Goal: Use online tool/utility: Use online tool/utility

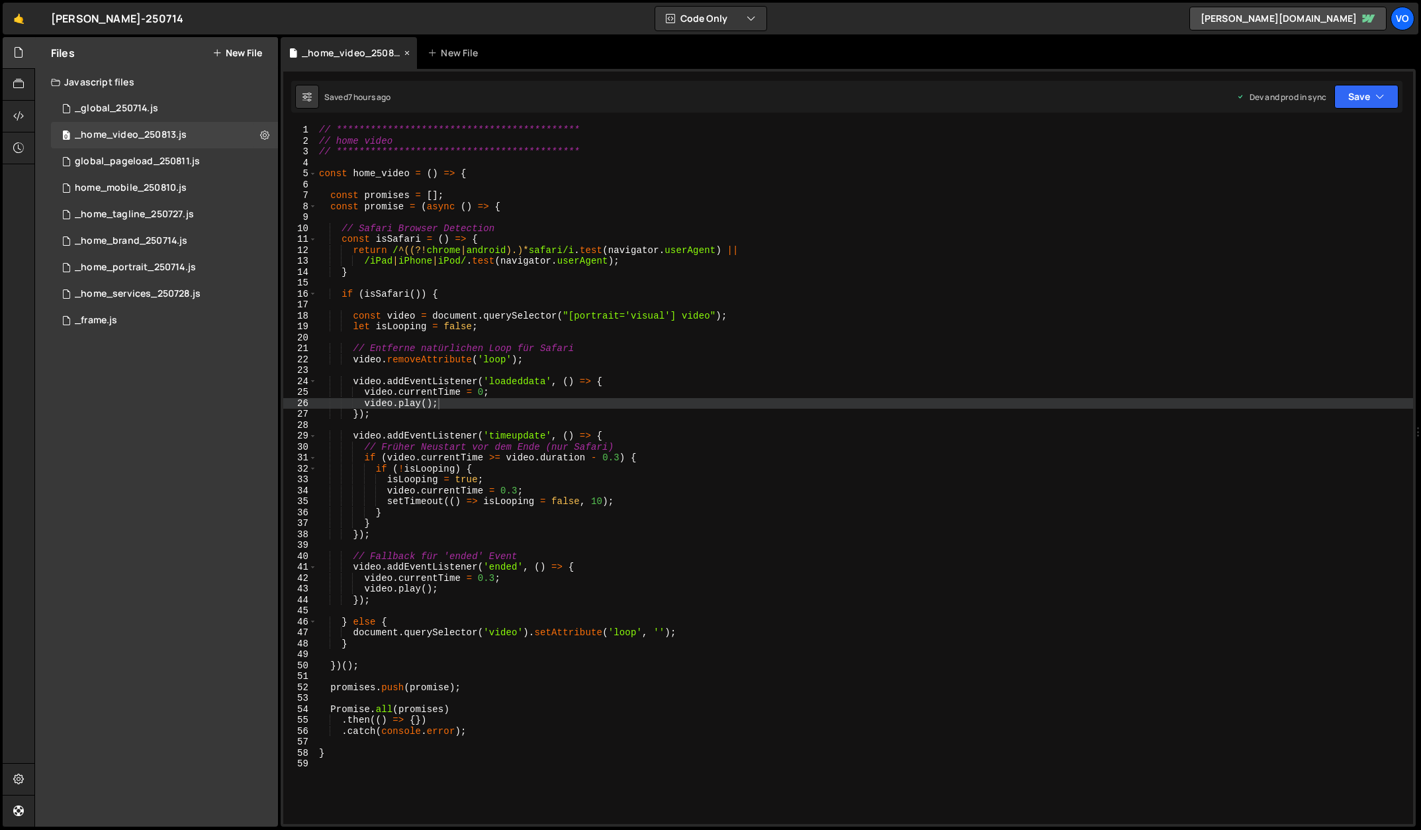
click at [409, 52] on icon at bounding box center [407, 52] width 9 height 13
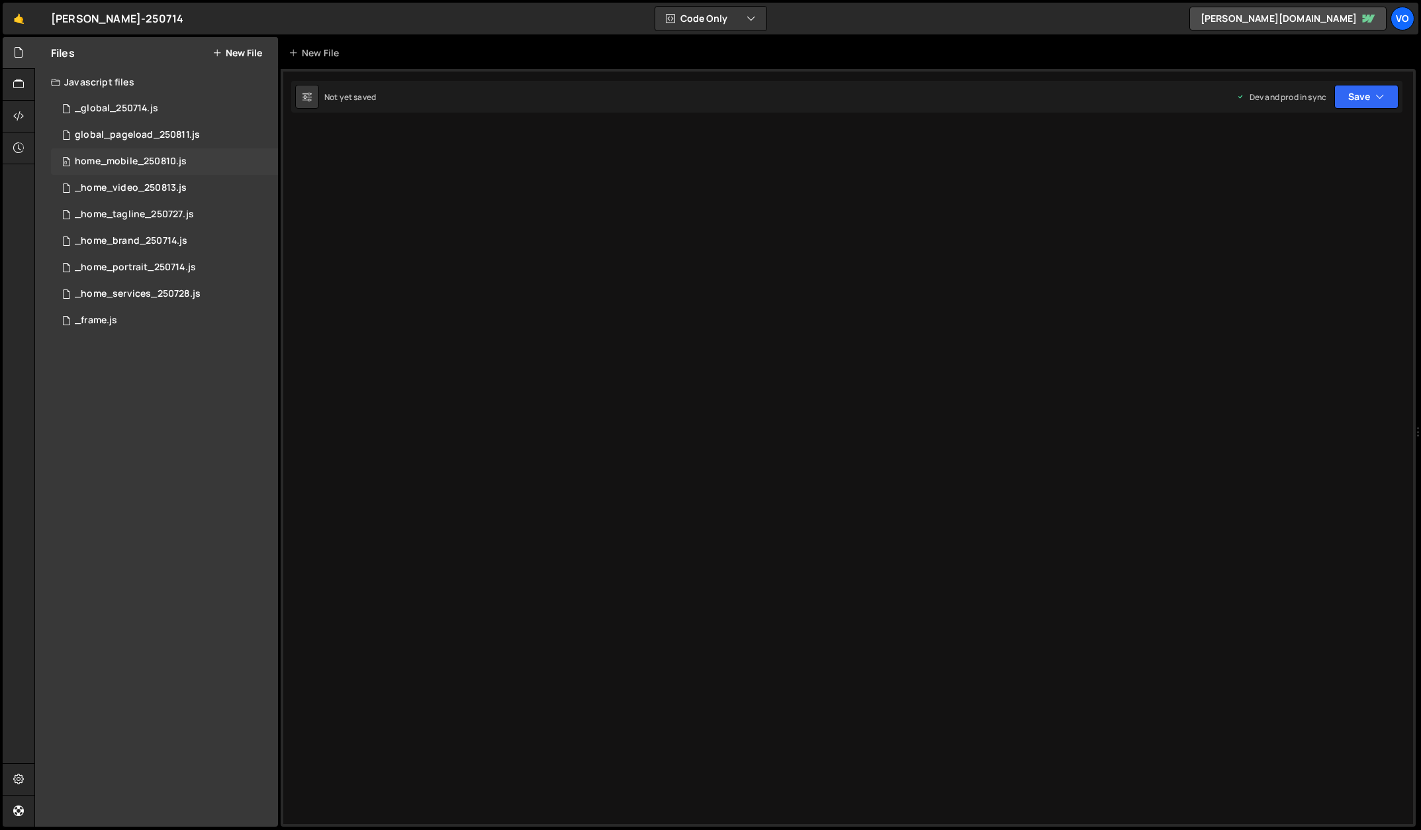
click at [64, 160] on span "0" at bounding box center [66, 163] width 8 height 11
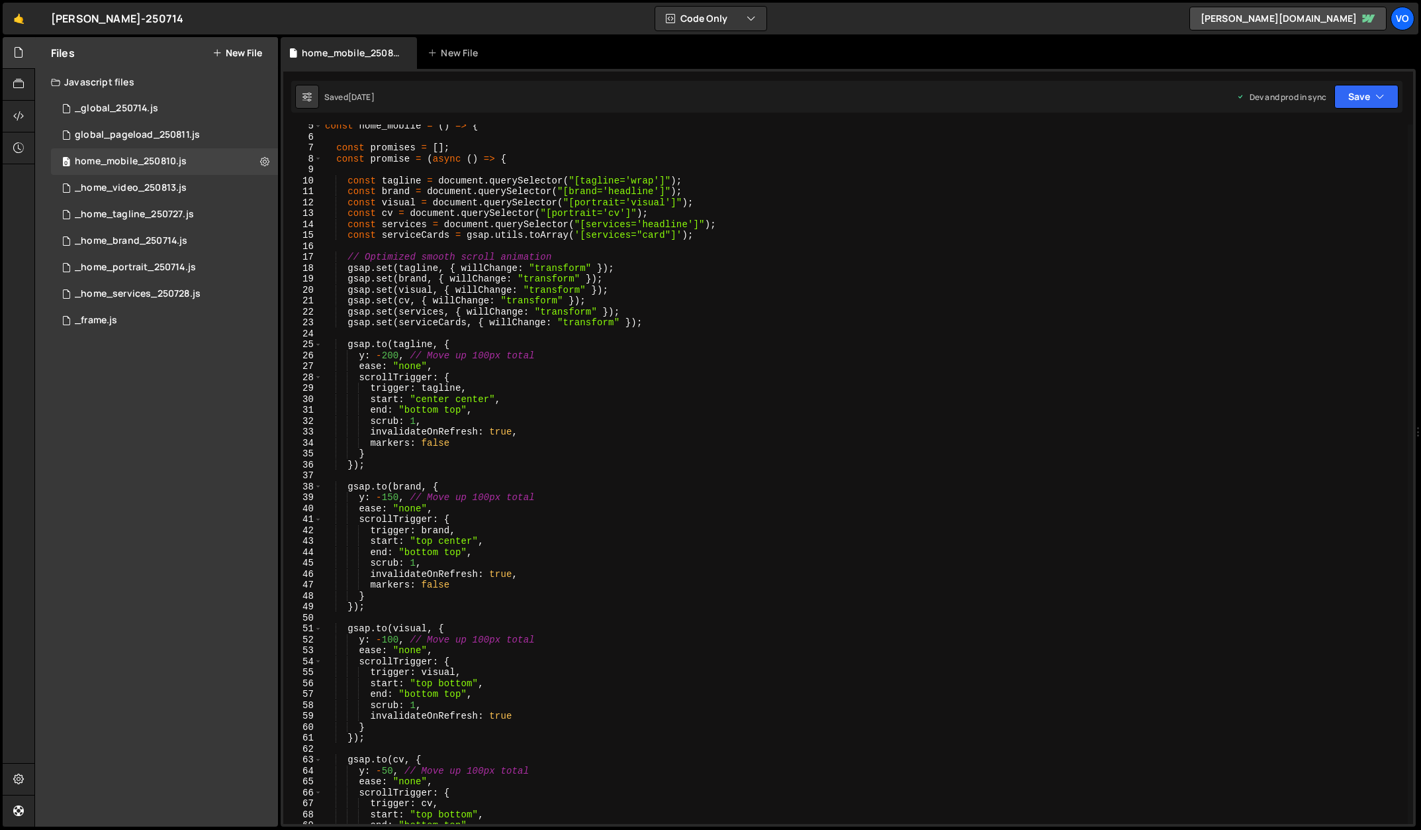
scroll to position [48, 0]
click at [316, 344] on span at bounding box center [317, 344] width 7 height 11
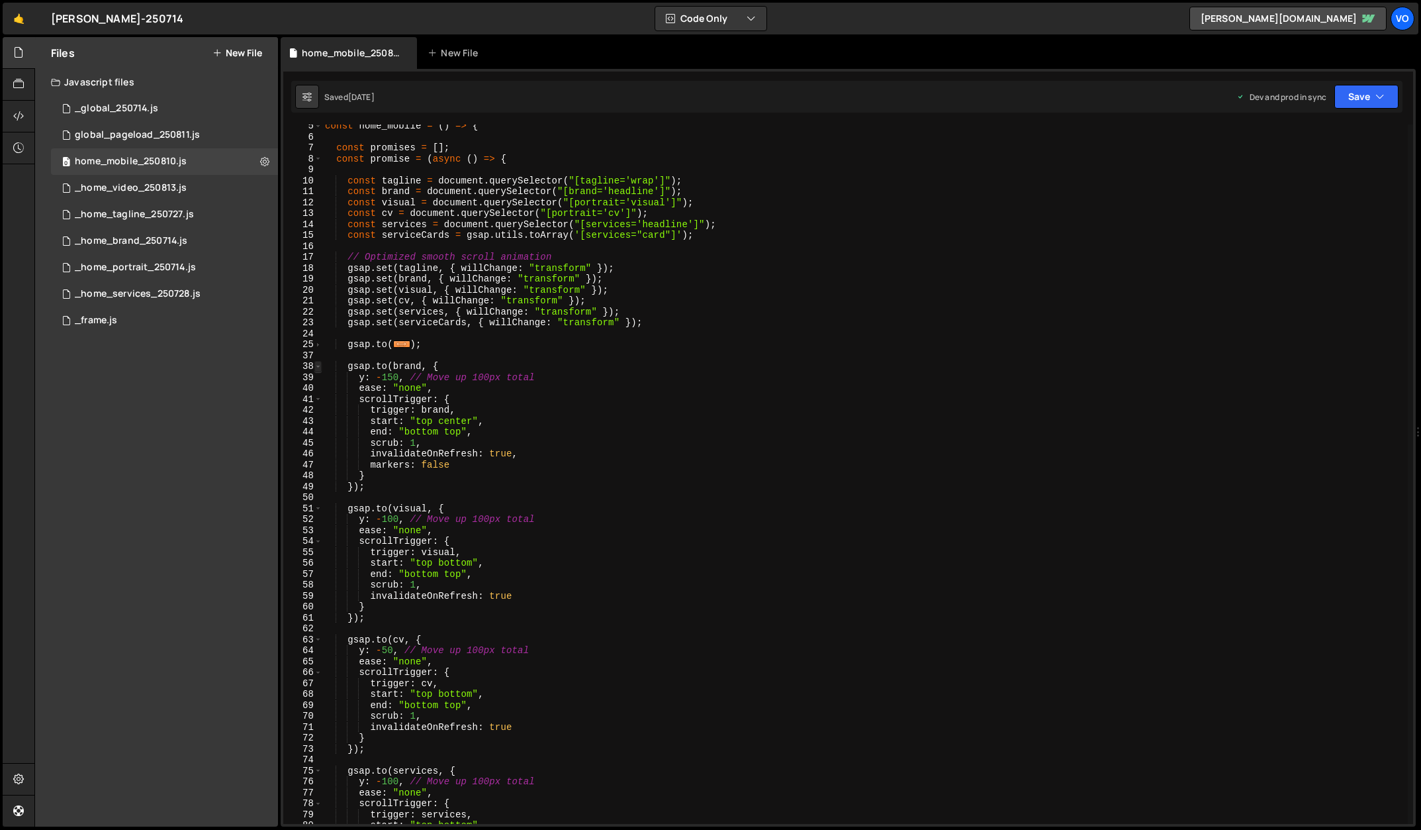
click at [318, 367] on span at bounding box center [317, 366] width 7 height 11
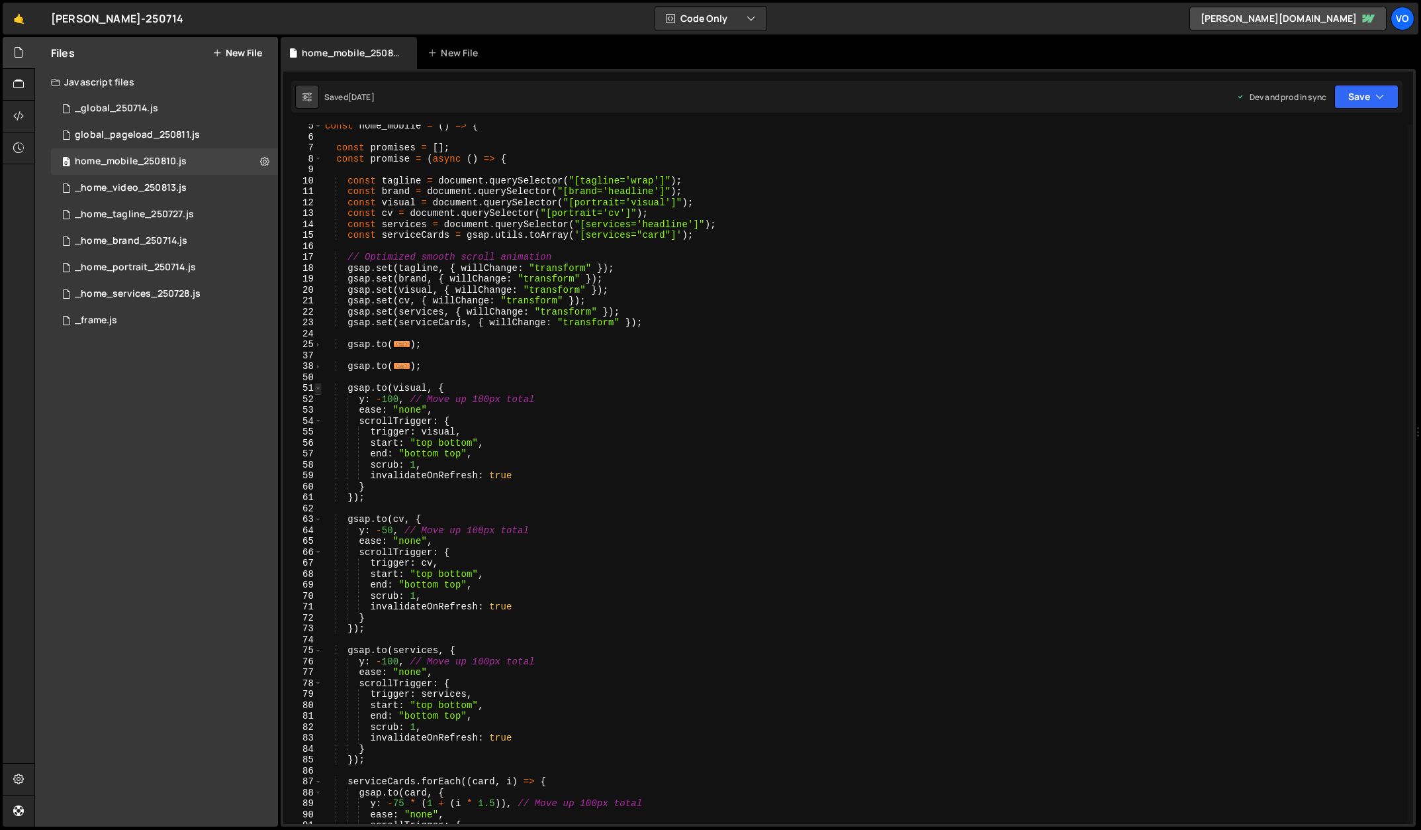
click at [319, 387] on span at bounding box center [317, 388] width 7 height 11
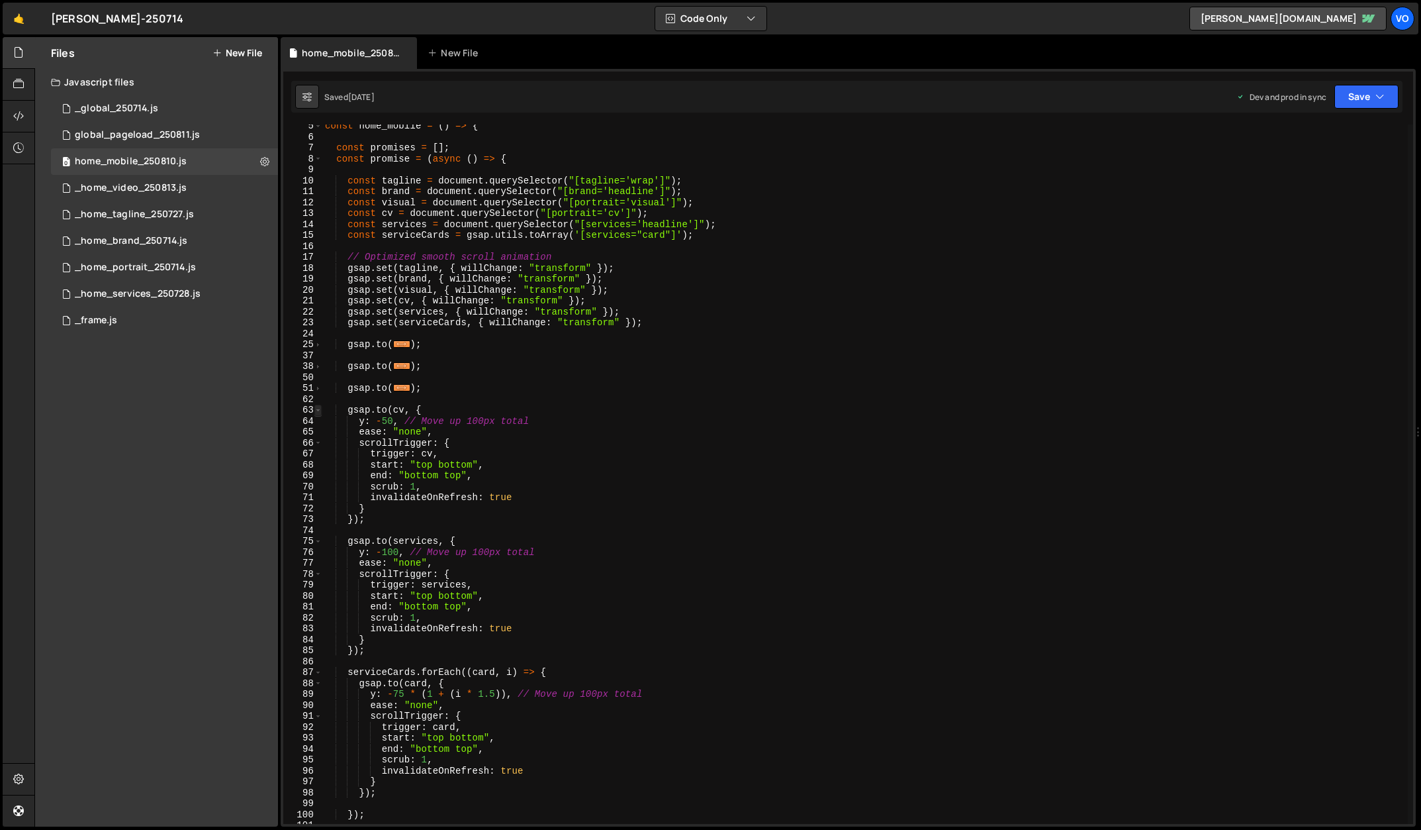
click at [319, 409] on span at bounding box center [317, 410] width 7 height 11
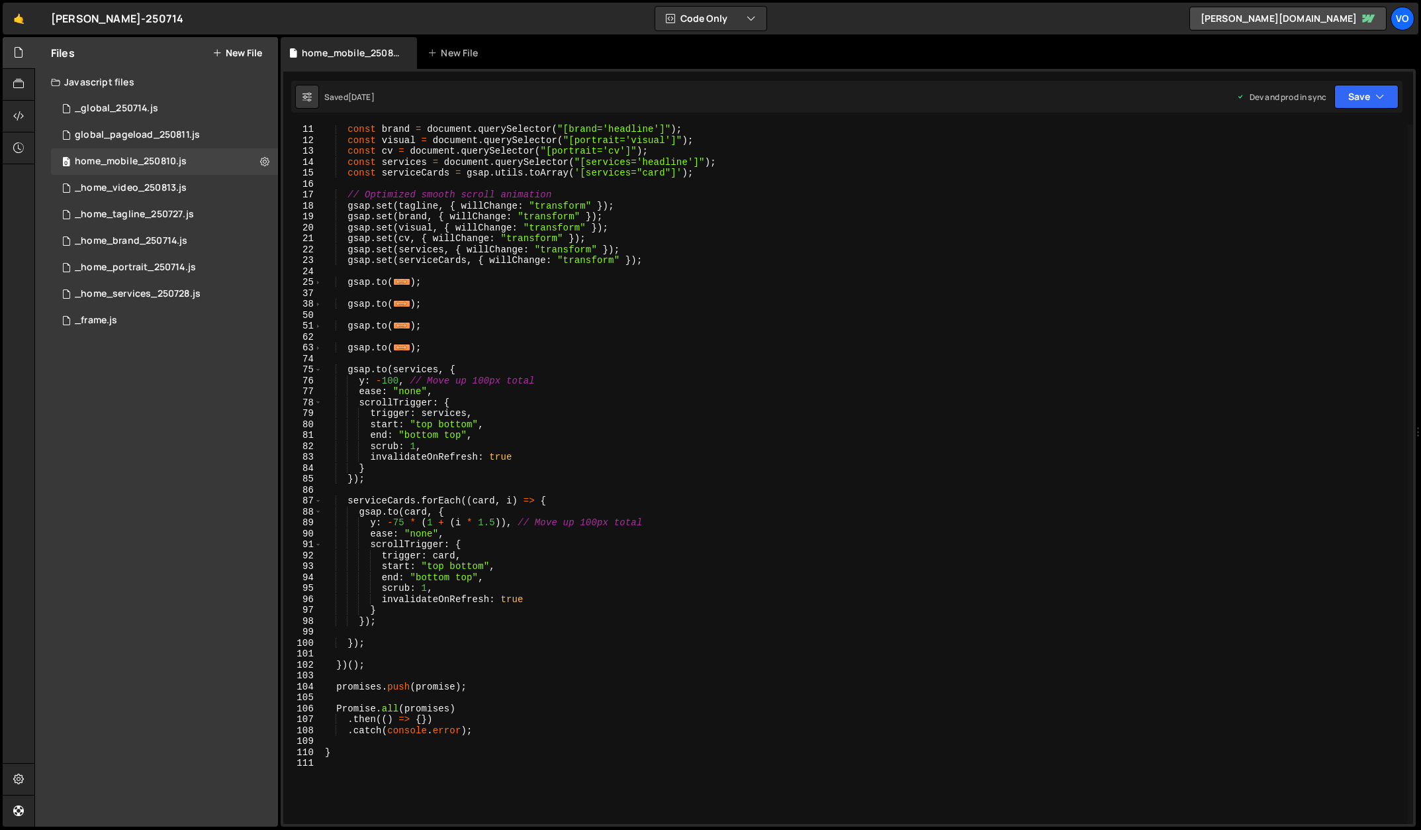
scroll to position [105, 0]
click at [496, 583] on div "const tagline = document . querySelector ( "[tagline='wrap']" ) ; const brand =…" at bounding box center [865, 477] width 1086 height 721
type textarea "end: "bottom top","
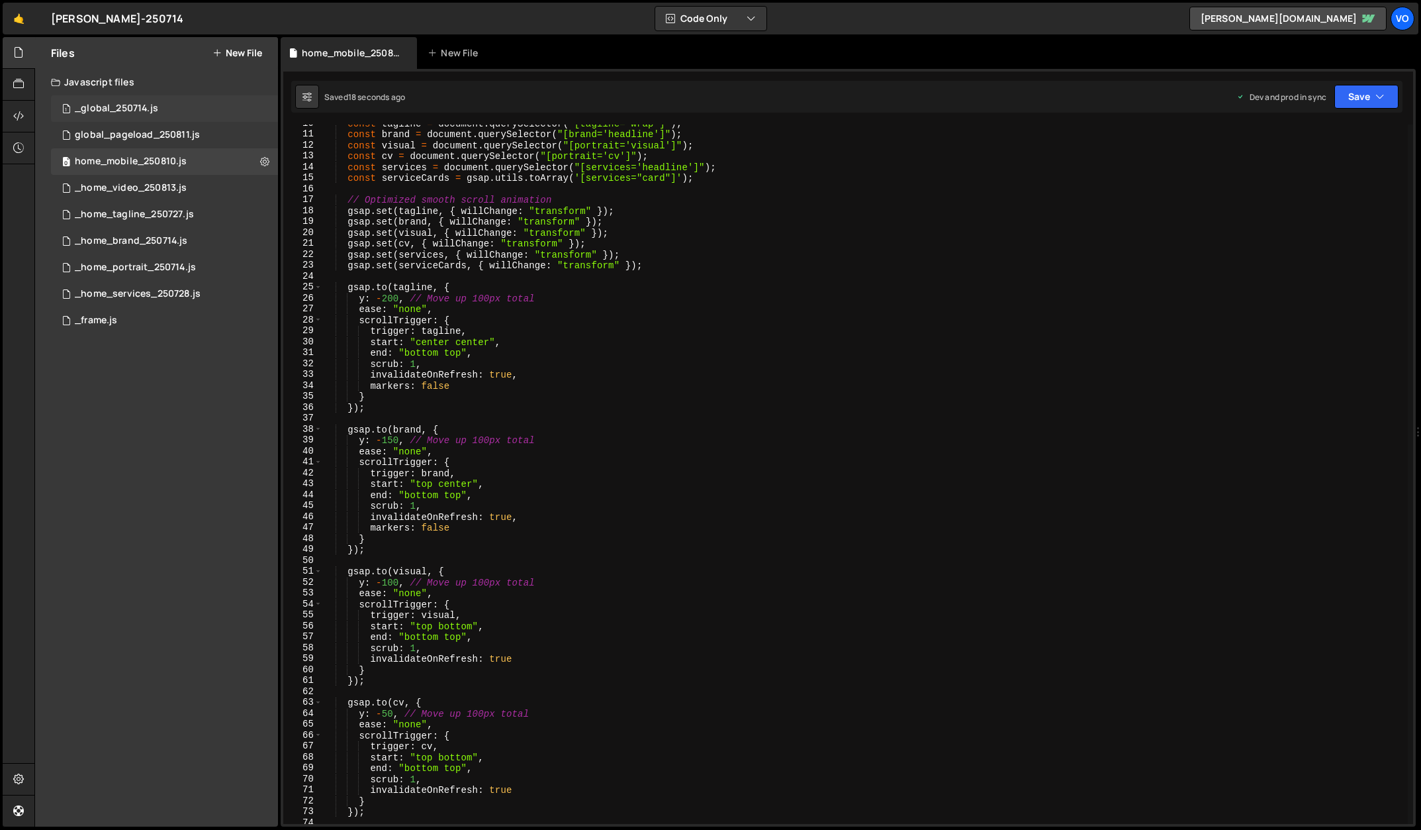
type textarea "markers: true,"
click at [136, 103] on div "_global_250714.js" at bounding box center [116, 109] width 83 height 12
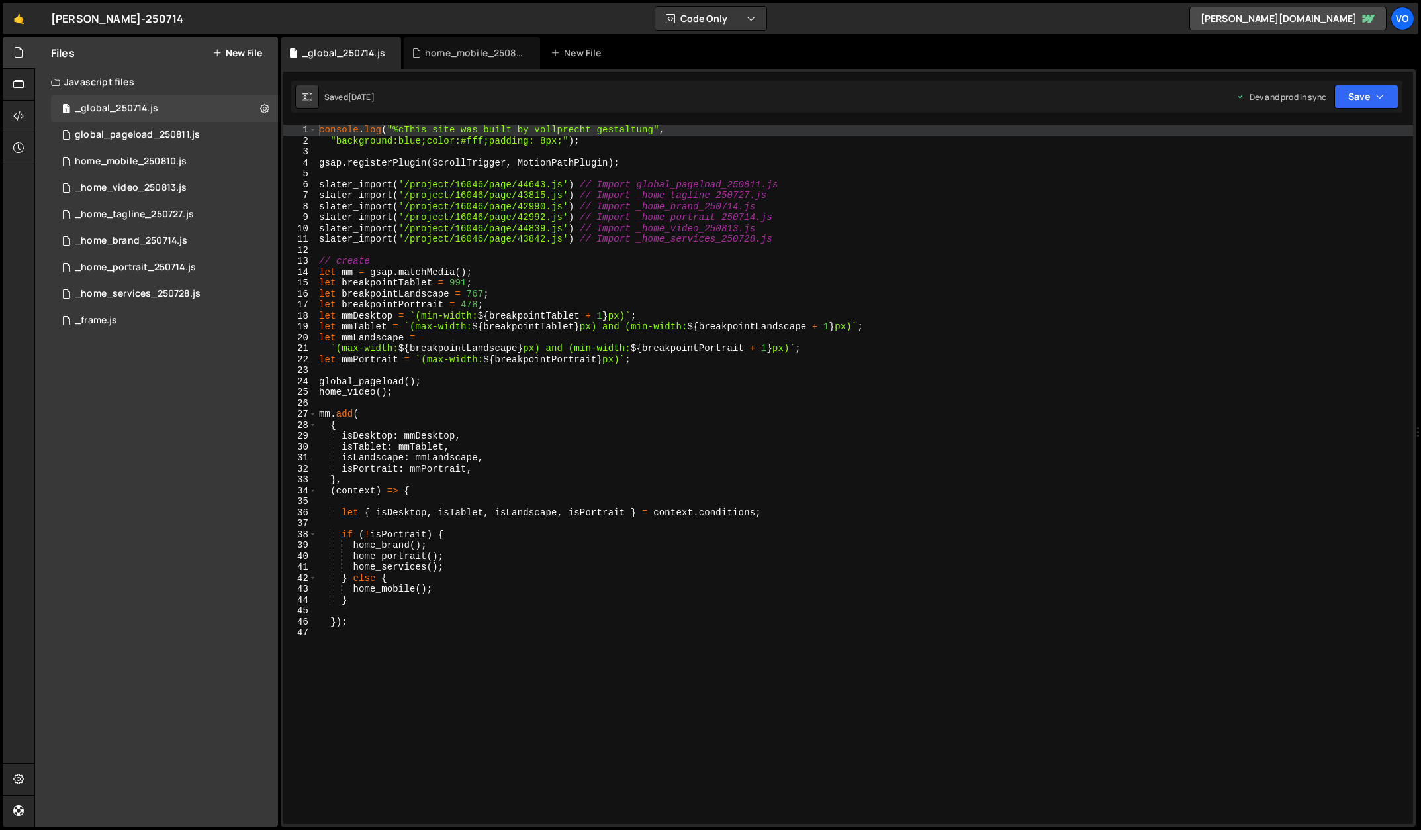
type textarea "slater_import('/project/16046/page/43842.js') // Import _home_services_250728.js"
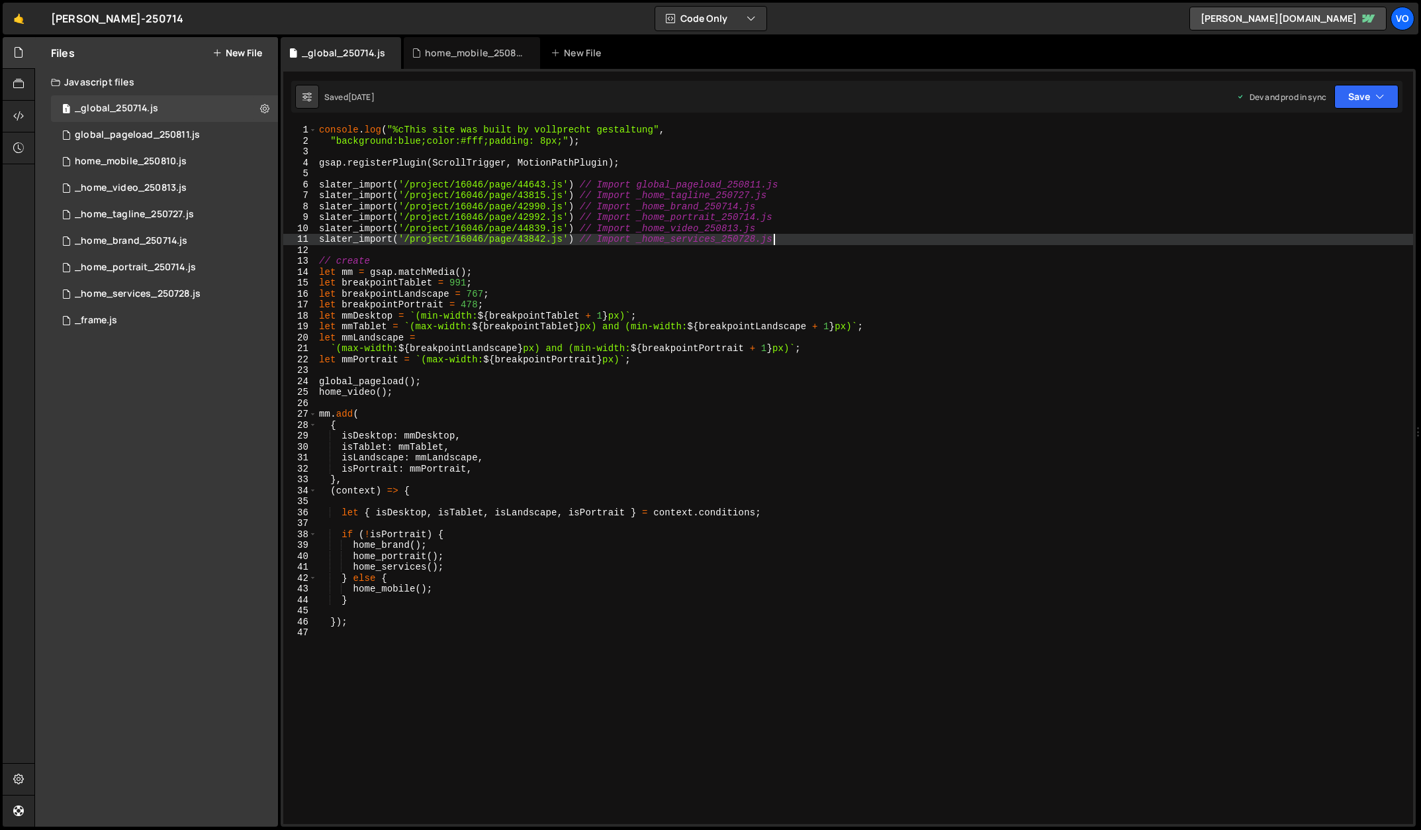
click at [804, 235] on div "console . log ( "%cThis site was built by vollprecht gestaltung" , "background:…" at bounding box center [864, 484] width 1097 height 721
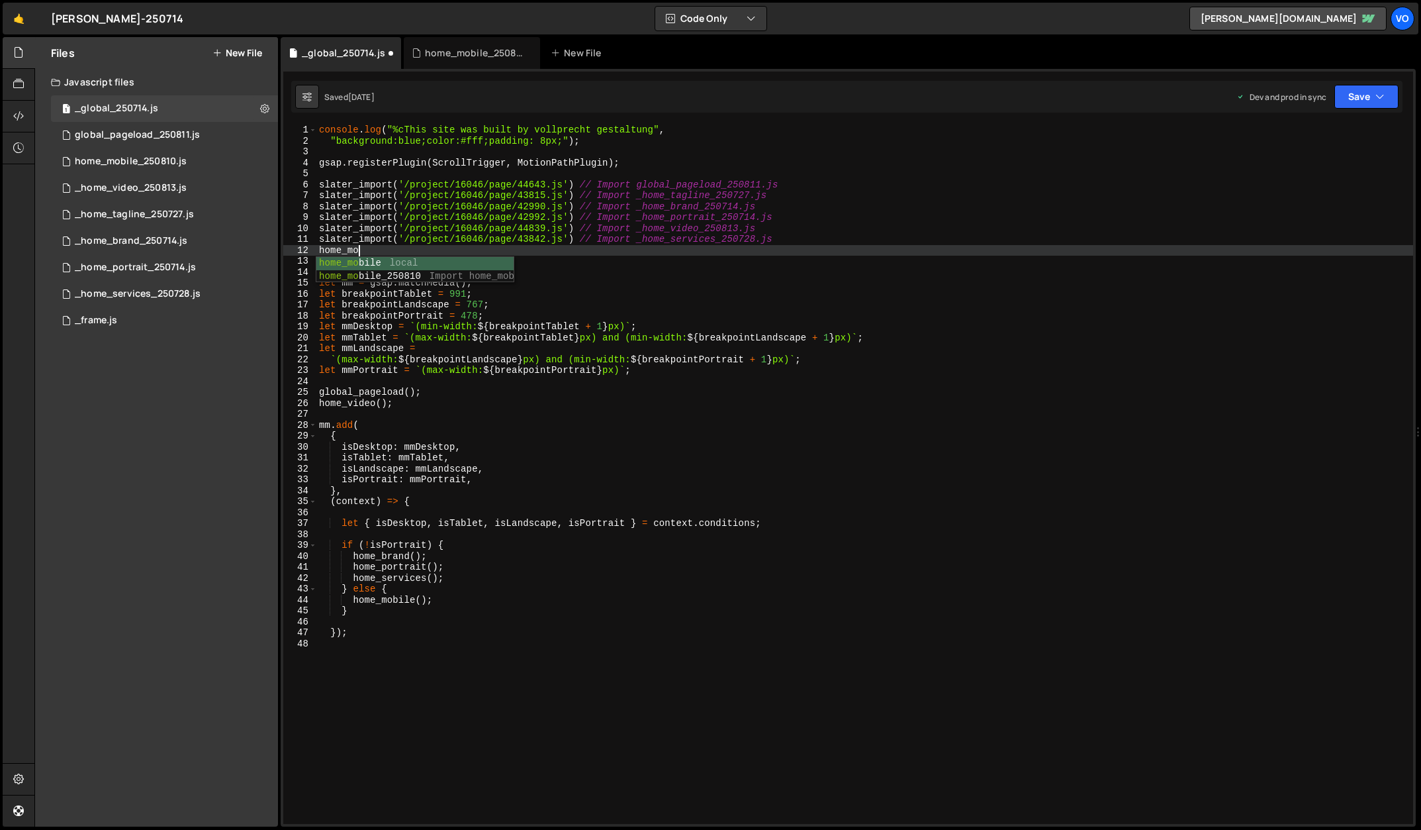
scroll to position [0, 2]
click at [379, 279] on div "home_mob ile local home_mob ile_250810 Import home_mobile_250810.js" at bounding box center [414, 283] width 197 height 52
type textarea "slater_import('/project/16046/page/44621.js') // Import home_mobile_250810.js"
click at [461, 57] on div "home_mobile_250810.js" at bounding box center [474, 52] width 99 height 13
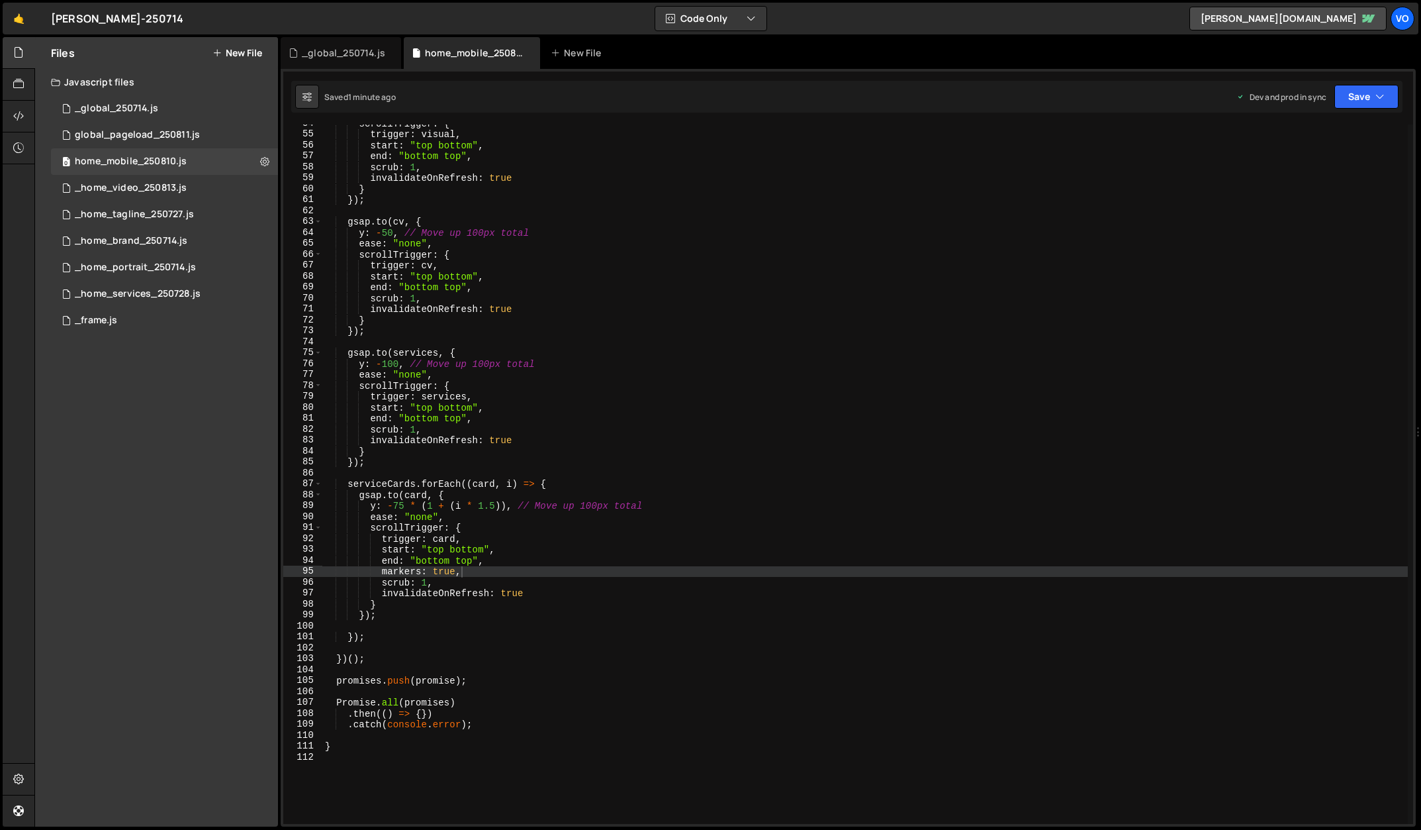
scroll to position [612, 0]
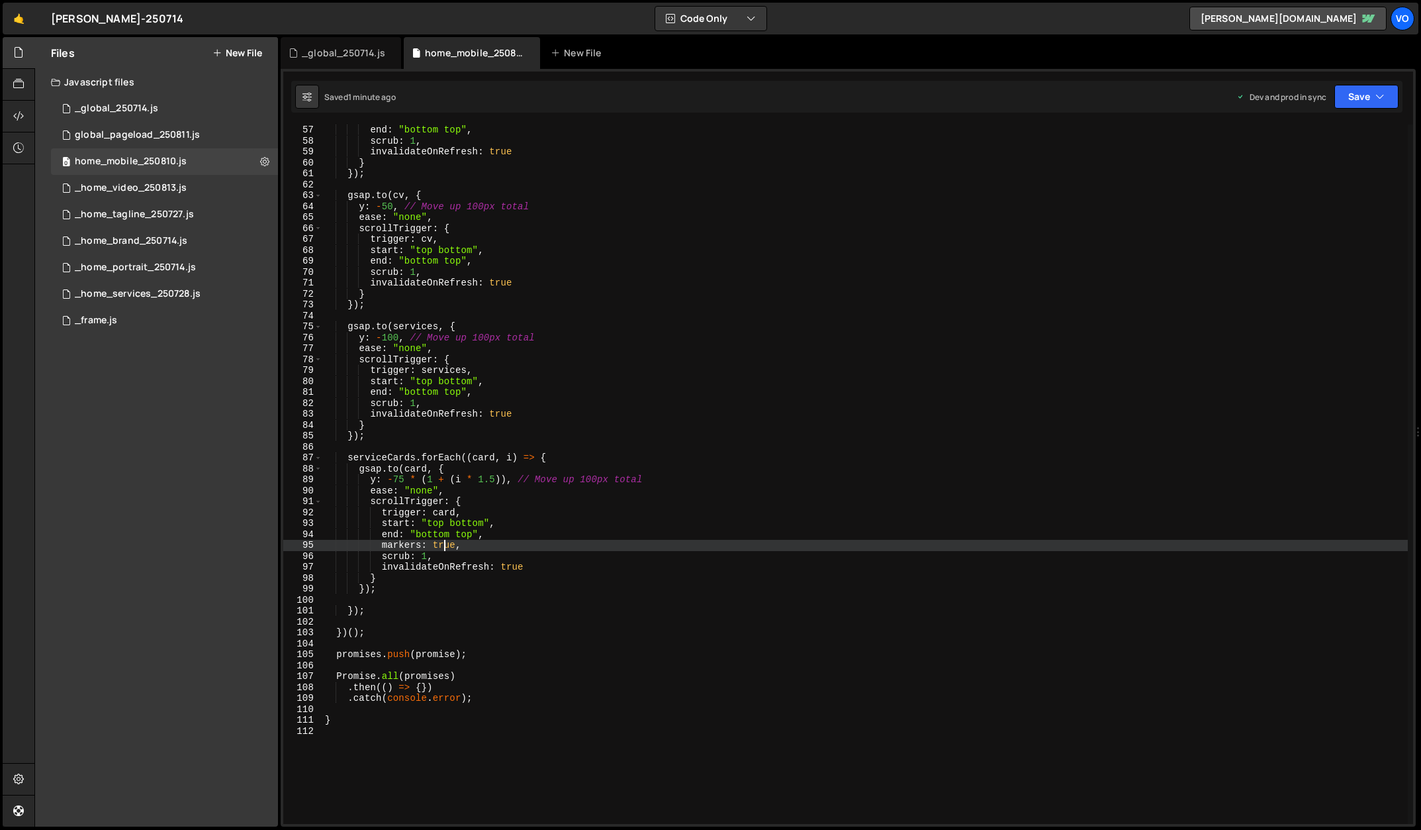
click at [442, 545] on div "end : "bottom top" , scrub : 1 , invalidateOnRefresh : true } }) ; gsap . to ( …" at bounding box center [865, 484] width 1086 height 721
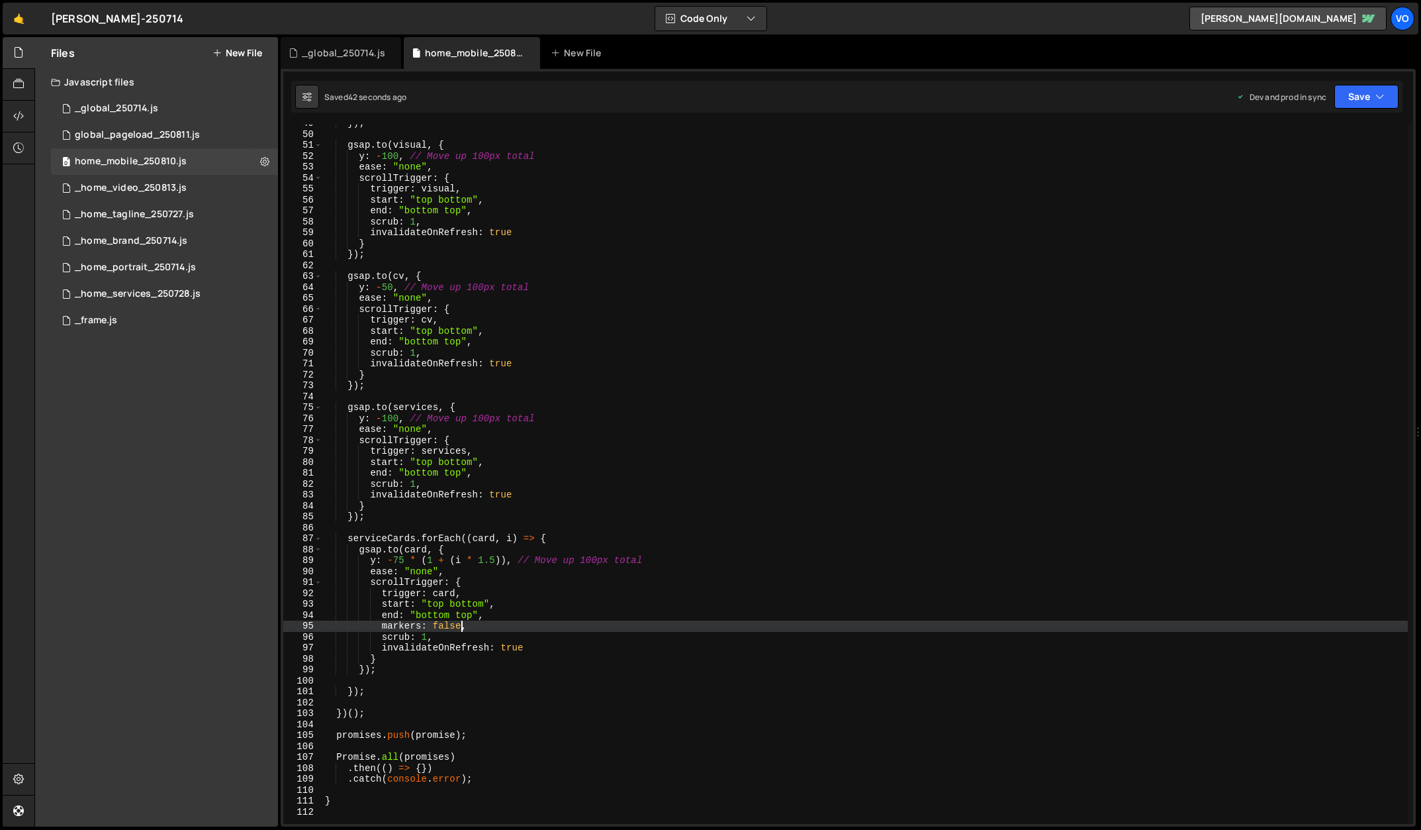
scroll to position [530, 0]
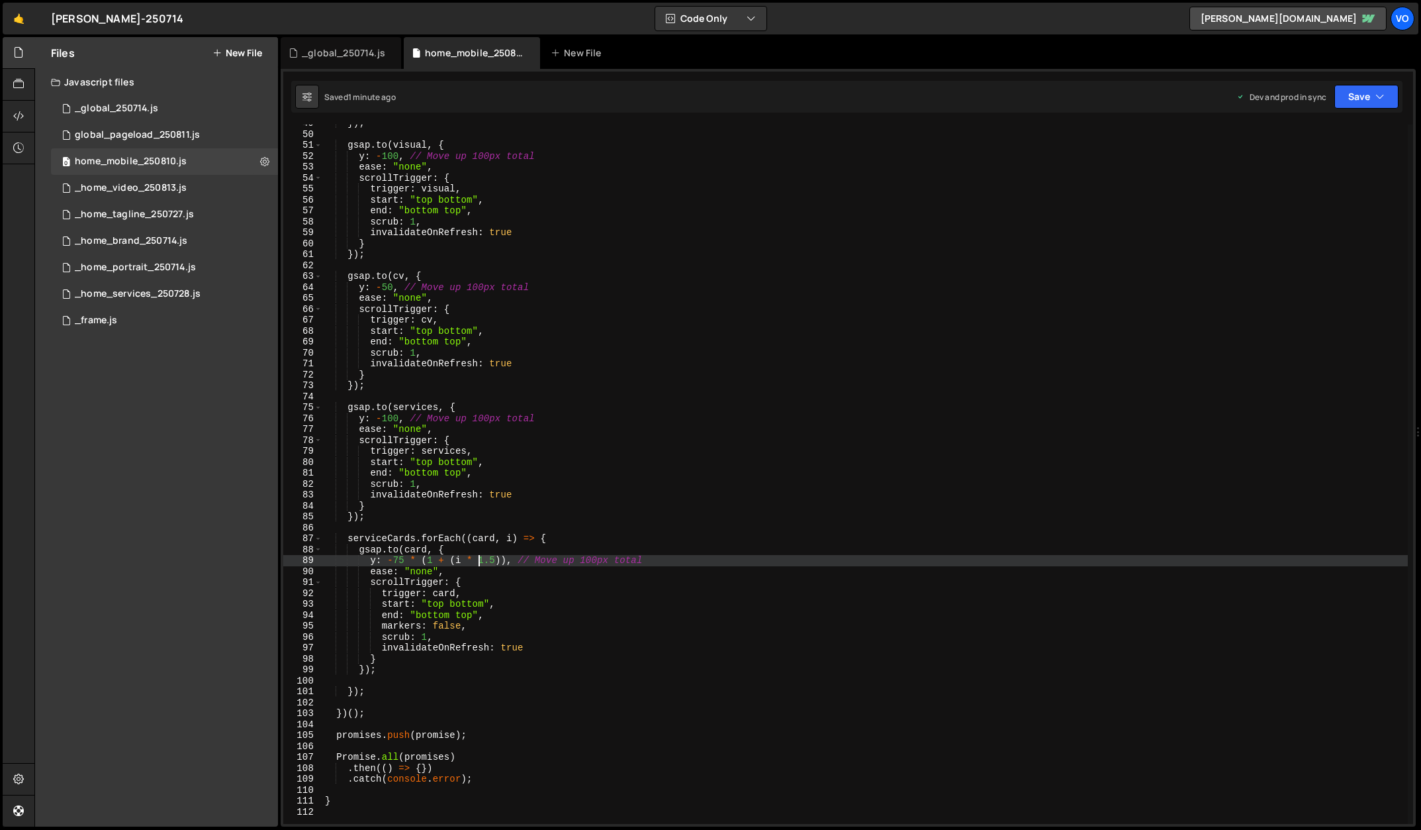
drag, startPoint x: 495, startPoint y: 560, endPoint x: 479, endPoint y: 561, distance: 16.6
click at [479, 561] on div "}) ; gsap . to ( visual , { y : - 100 , // Move up 100px total ease : "none" , …" at bounding box center [865, 478] width 1086 height 721
type textarea "y: -75 * (1 + (i * i)), // Move up 100px total"
